Goal: Transaction & Acquisition: Purchase product/service

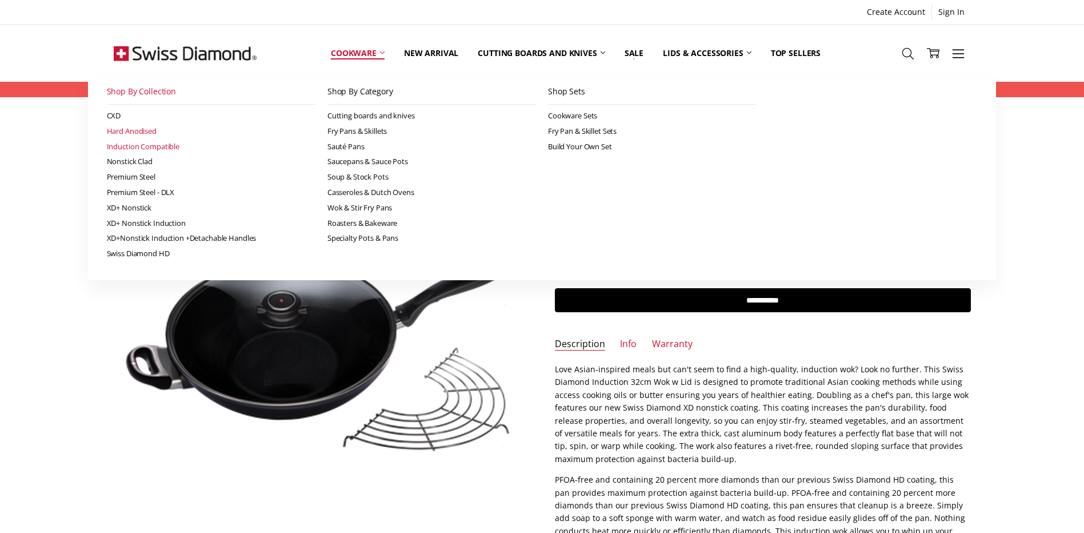
click at [145, 131] on link "Hard Anodised" at bounding box center [211, 130] width 209 height 15
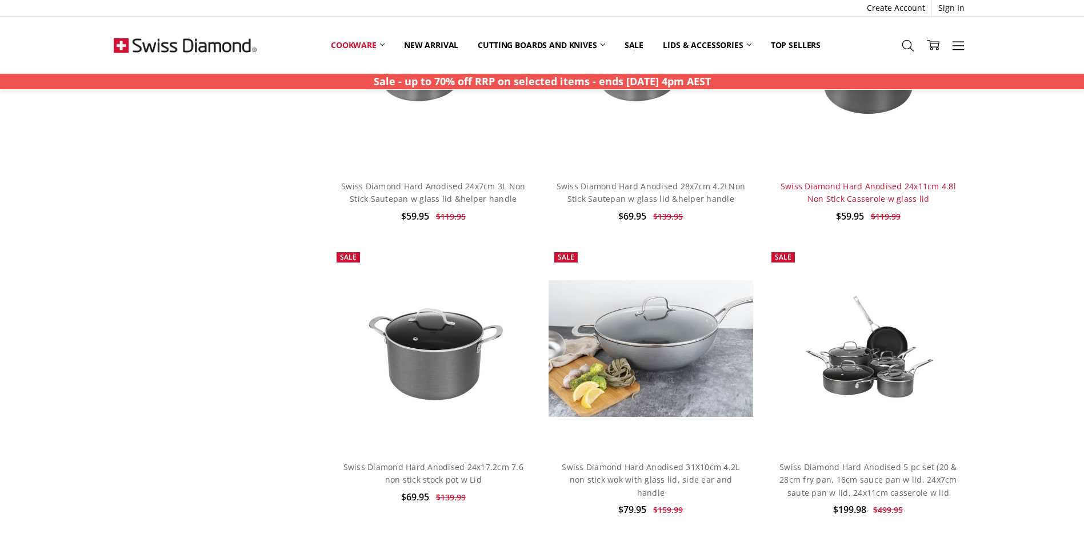
scroll to position [857, 0]
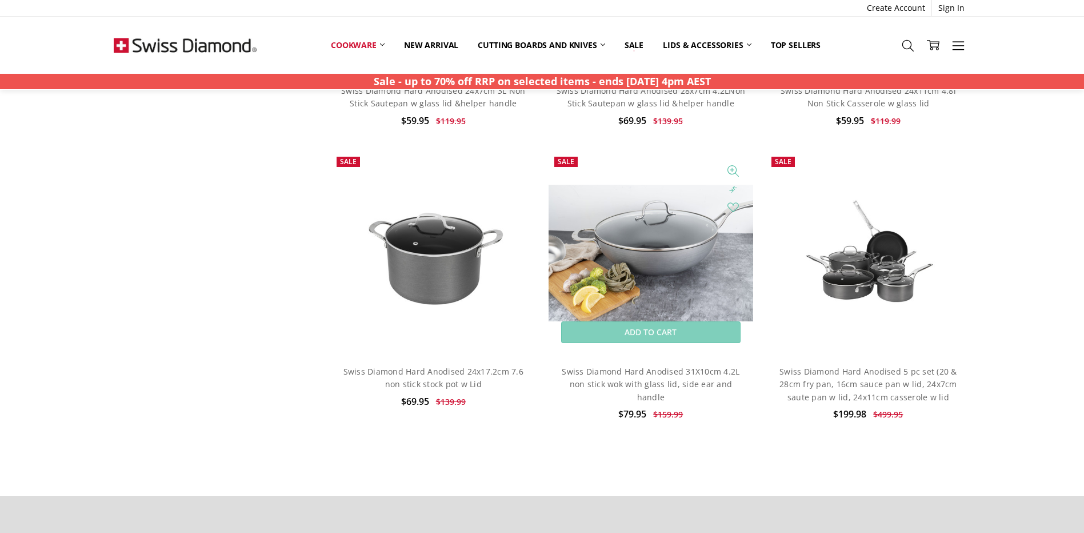
click at [676, 254] on img at bounding box center [651, 253] width 205 height 137
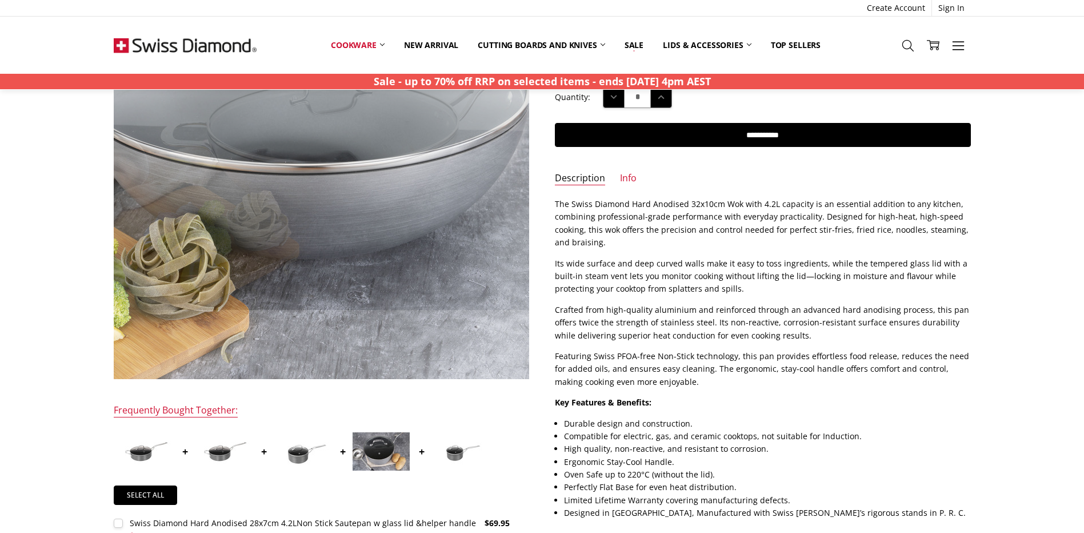
scroll to position [381, 0]
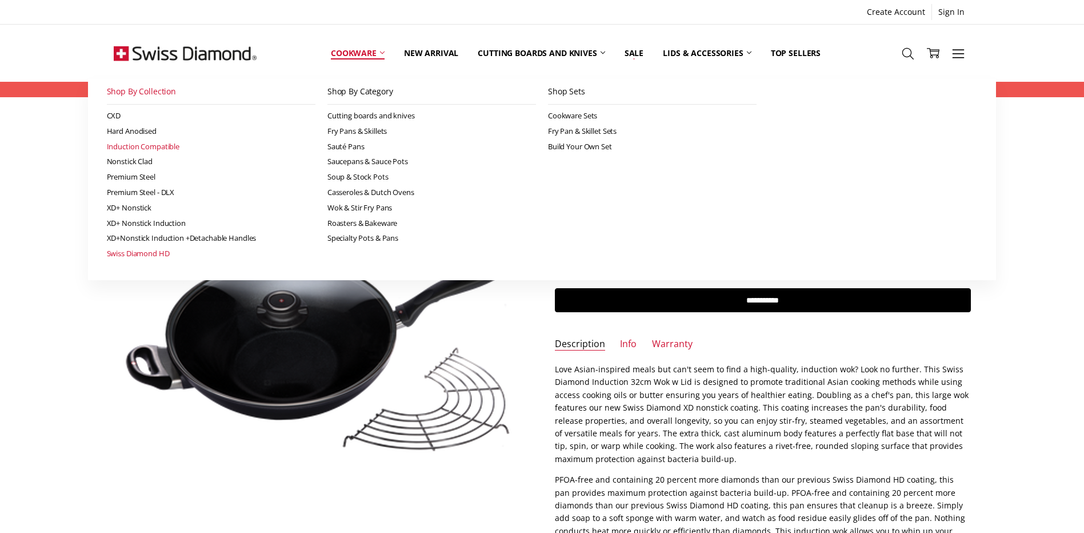
click at [126, 249] on link "Swiss Diamond HD" at bounding box center [211, 253] width 209 height 15
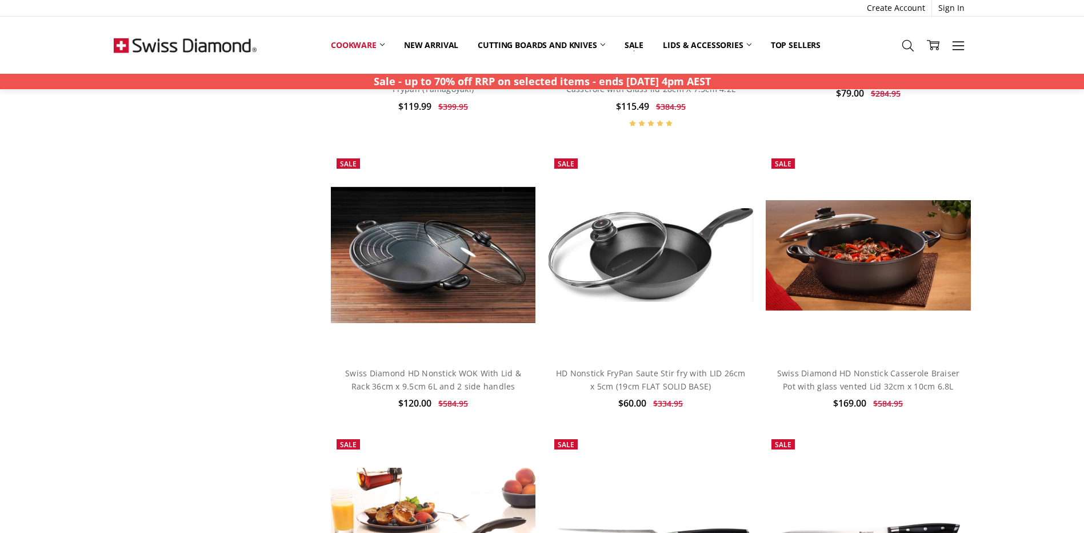
scroll to position [857, 0]
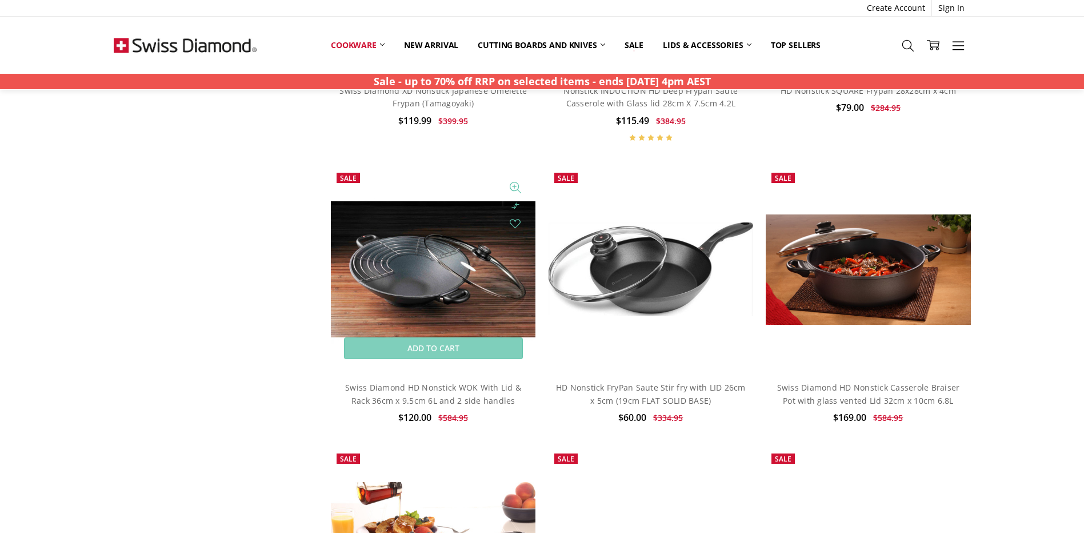
click at [460, 259] on img at bounding box center [433, 269] width 205 height 205
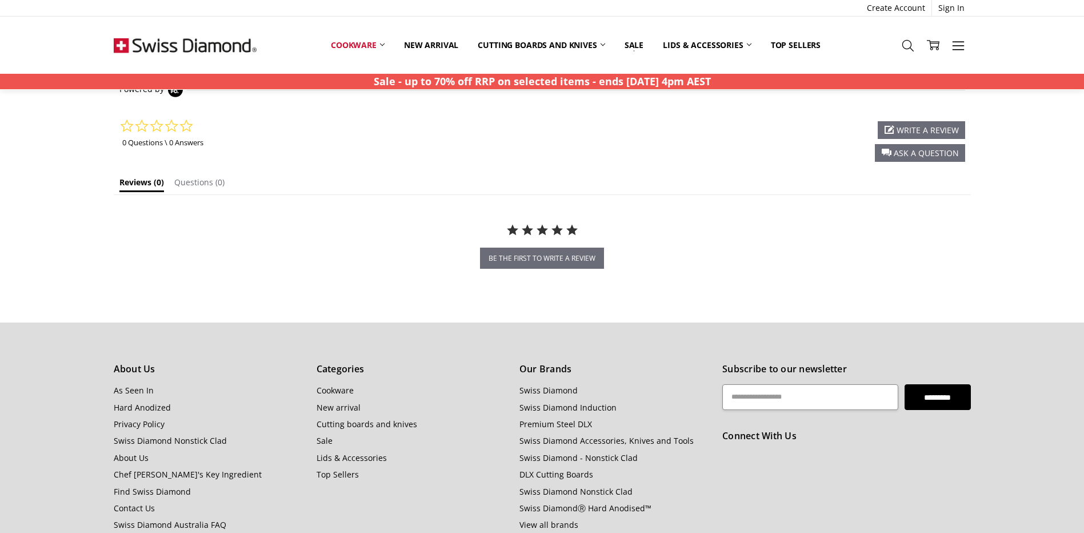
scroll to position [953, 0]
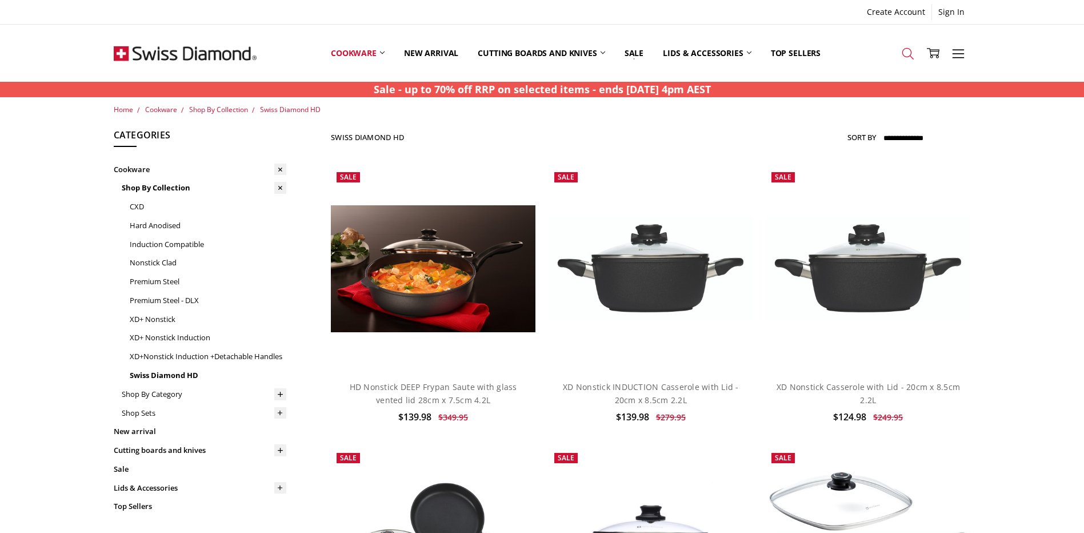
click at [902, 51] on icon at bounding box center [908, 53] width 13 height 13
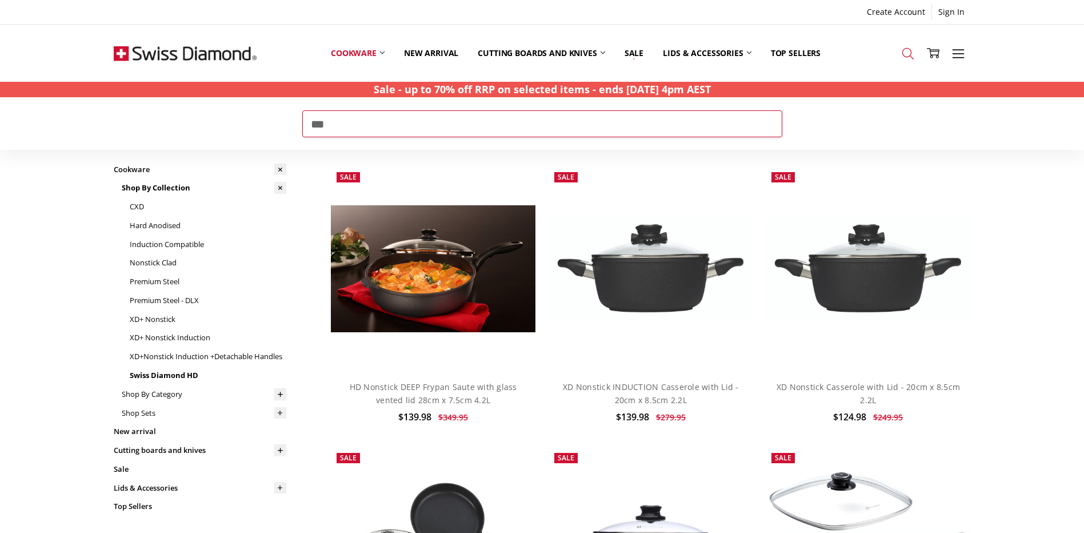
type input "***"
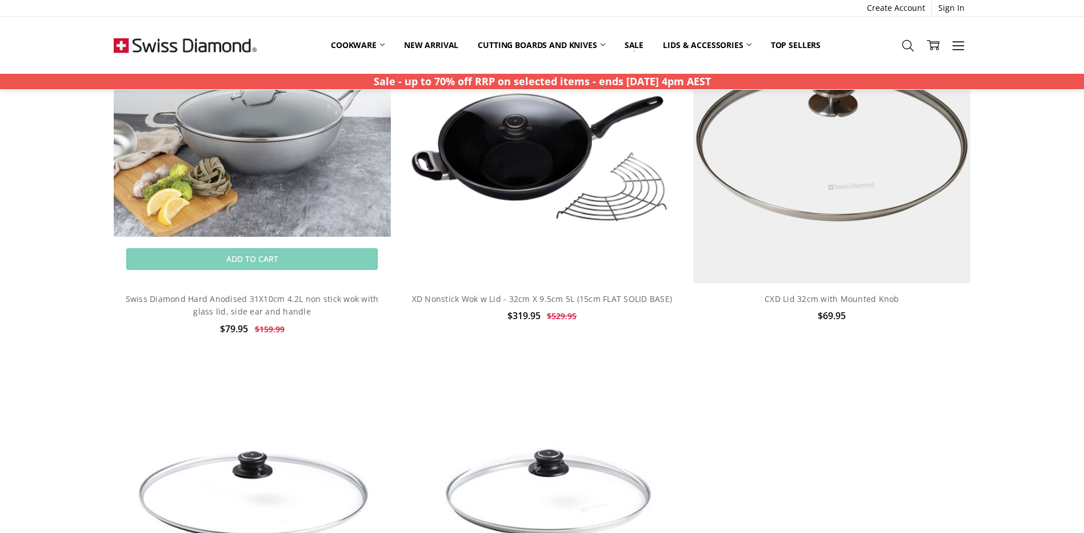
scroll to position [1429, 0]
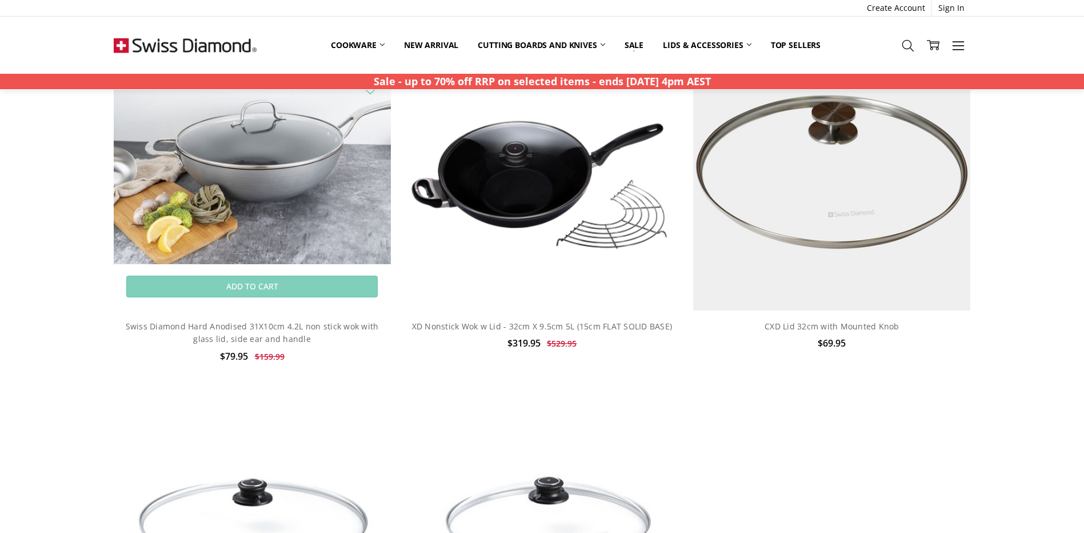
click at [311, 205] on img at bounding box center [252, 171] width 277 height 185
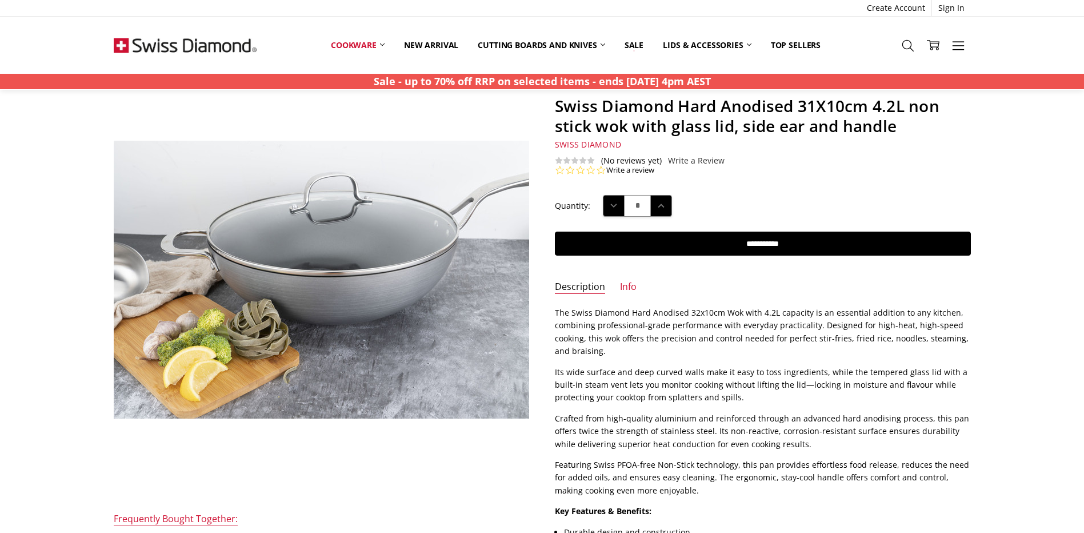
scroll to position [95, 0]
